Goal: Find specific page/section: Find specific page/section

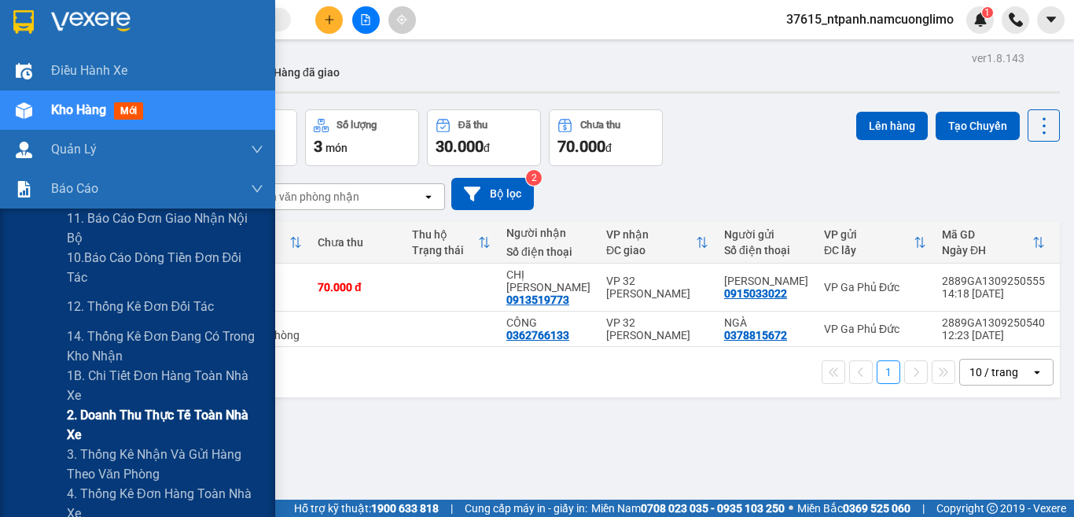
click at [155, 423] on span "2. Doanh thu thực tế toàn nhà xe" at bounding box center [165, 424] width 197 height 39
